Goal: Task Accomplishment & Management: Manage account settings

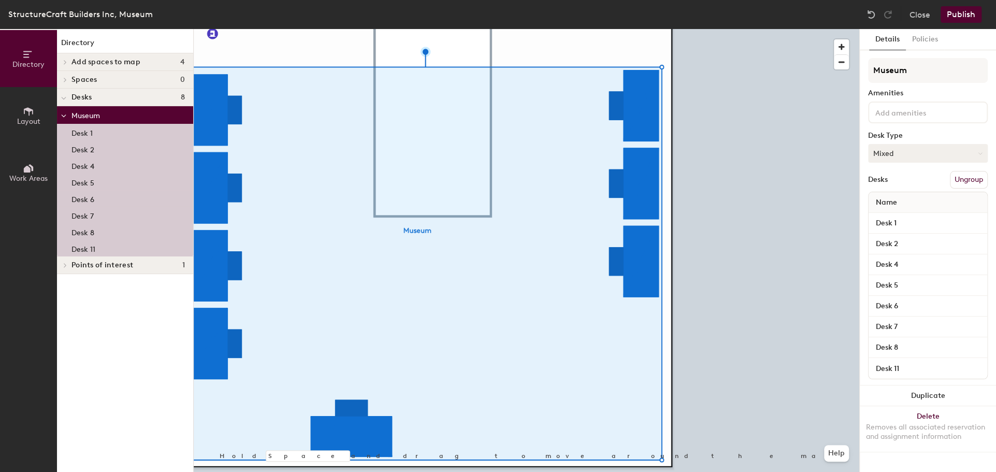
click at [909, 153] on button "Mixed" at bounding box center [928, 153] width 120 height 19
click at [895, 184] on div "Assigned" at bounding box center [921, 186] width 104 height 16
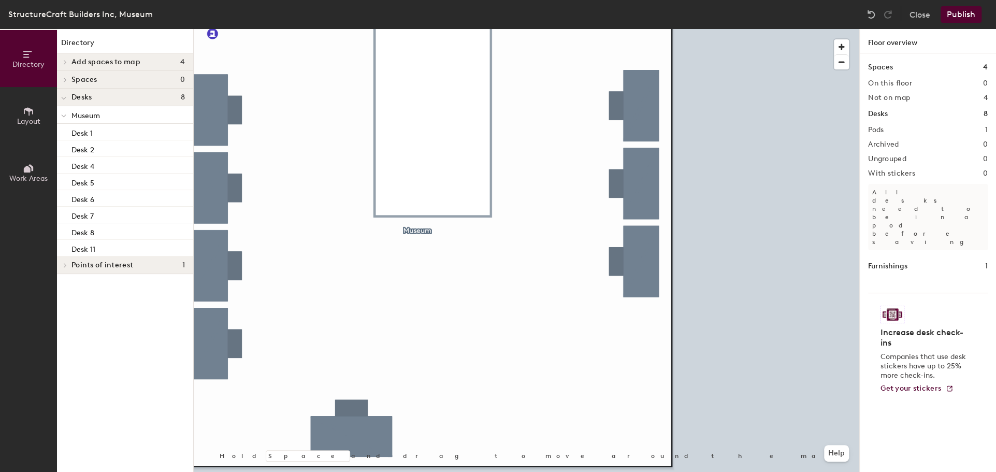
click at [967, 14] on button "Publish" at bounding box center [961, 14] width 41 height 17
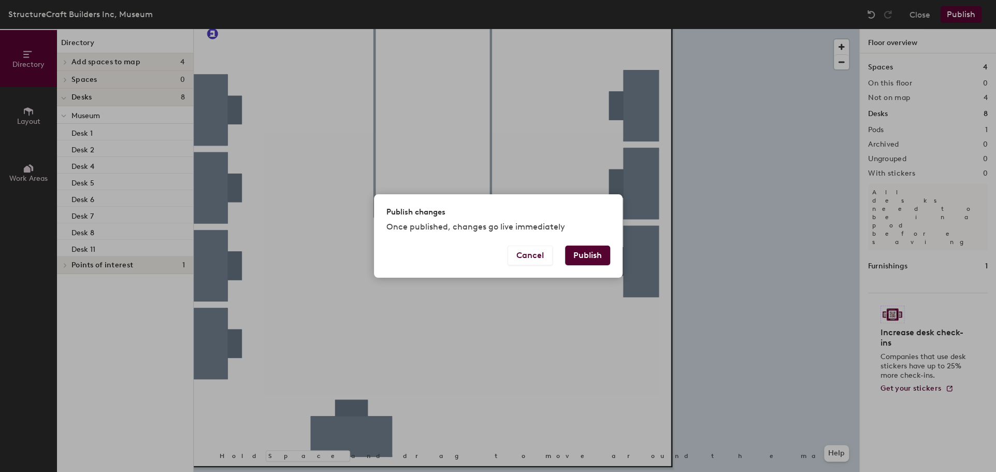
click at [597, 257] on button "Publish" at bounding box center [587, 256] width 45 height 20
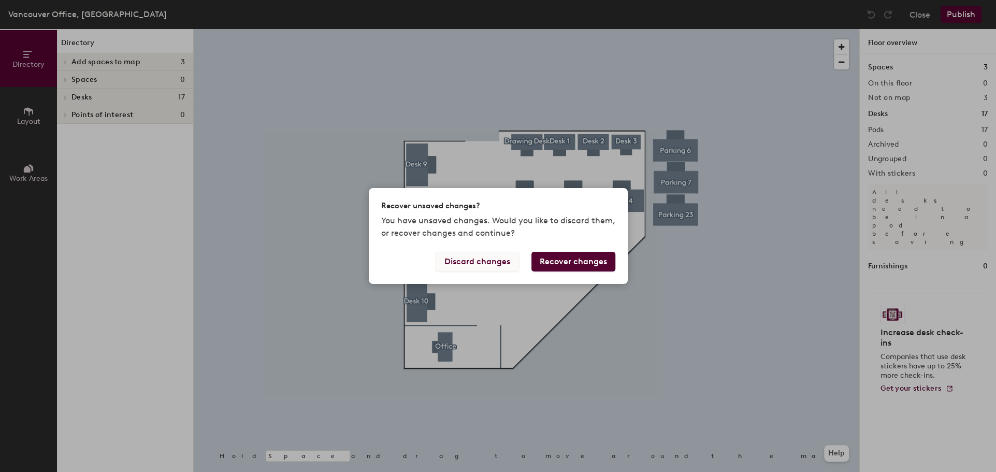
click at [493, 264] on button "Discard changes" at bounding box center [477, 262] width 83 height 20
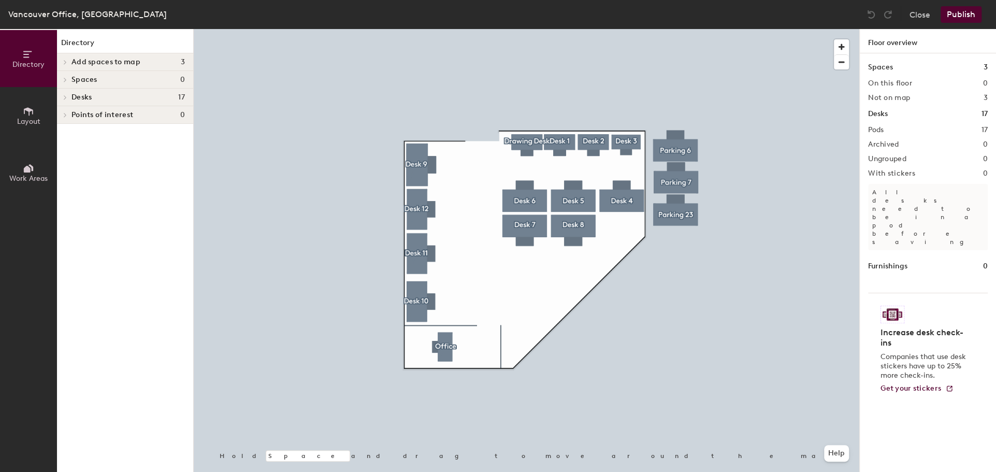
click at [384, 29] on div at bounding box center [527, 29] width 666 height 0
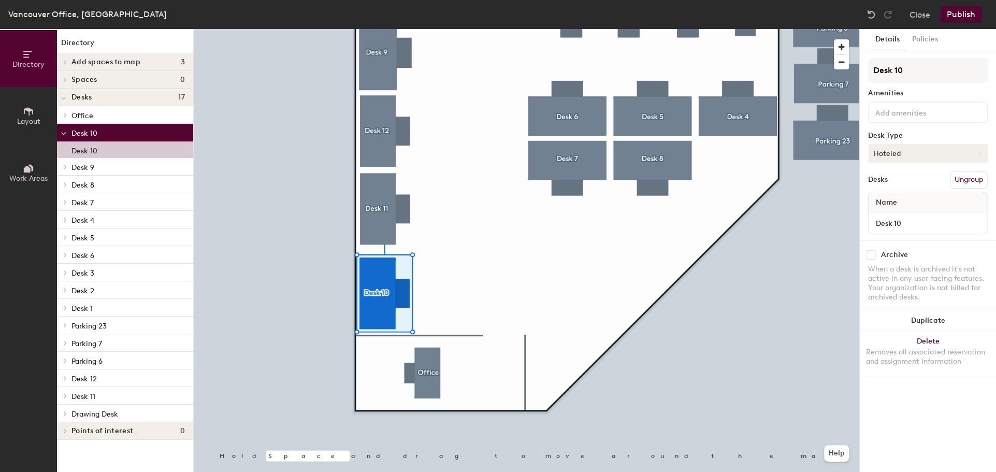
click at [892, 160] on button "Hoteled" at bounding box center [928, 153] width 120 height 19
click at [891, 184] on div "Assigned" at bounding box center [921, 186] width 104 height 16
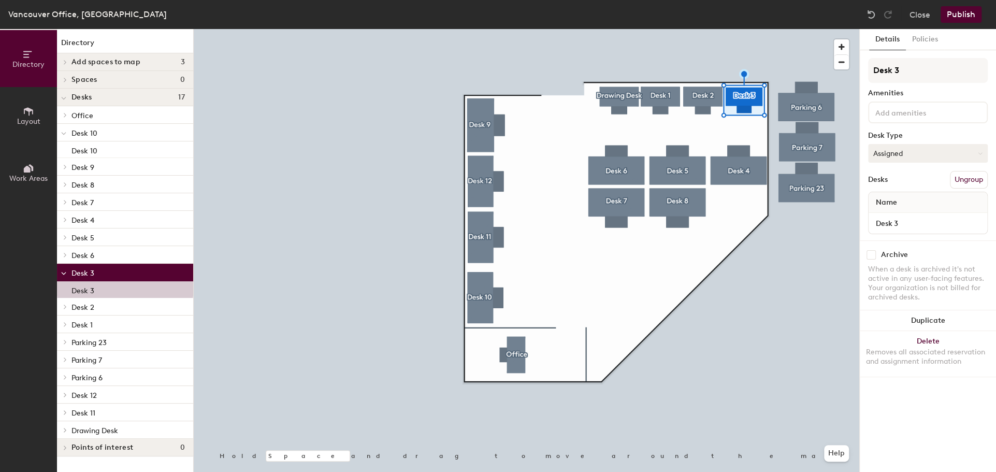
click at [881, 159] on button "Assigned" at bounding box center [928, 153] width 120 height 19
drag, startPoint x: 884, startPoint y: 185, endPoint x: 882, endPoint y: 203, distance: 17.3
click at [882, 203] on ul "Assigned Hot Hoteled" at bounding box center [921, 201] width 104 height 47
click at [880, 156] on button "Assigned" at bounding box center [928, 153] width 120 height 19
click at [885, 213] on div "Hoteled" at bounding box center [921, 217] width 104 height 16
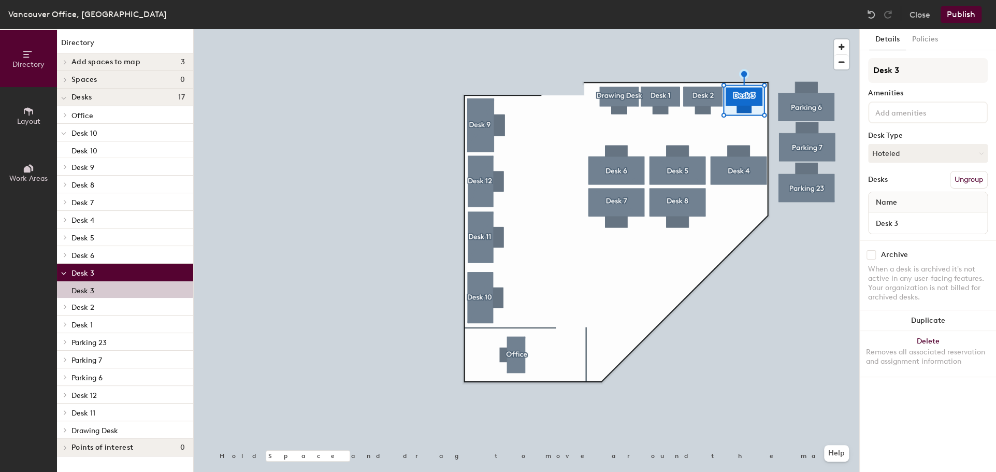
click at [946, 16] on button "Publish" at bounding box center [961, 14] width 41 height 17
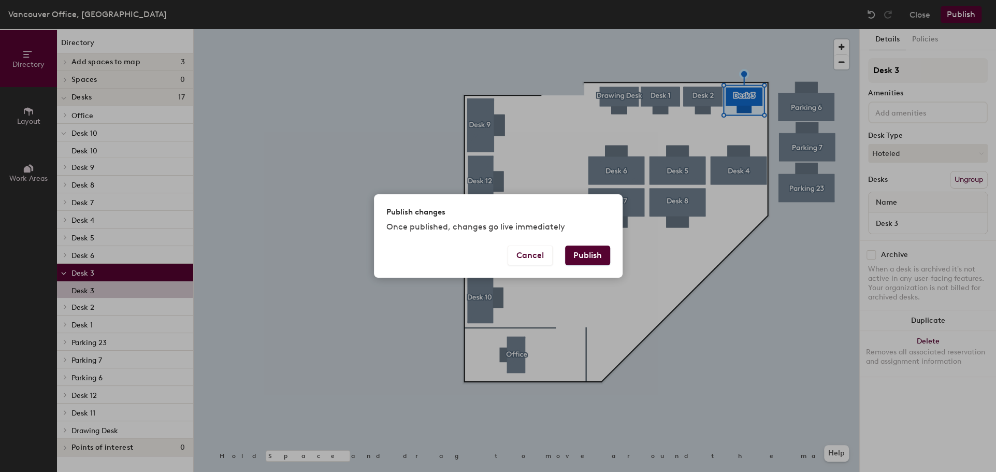
click at [599, 246] on button "Publish" at bounding box center [587, 256] width 45 height 20
